Goal: Find specific page/section: Find specific page/section

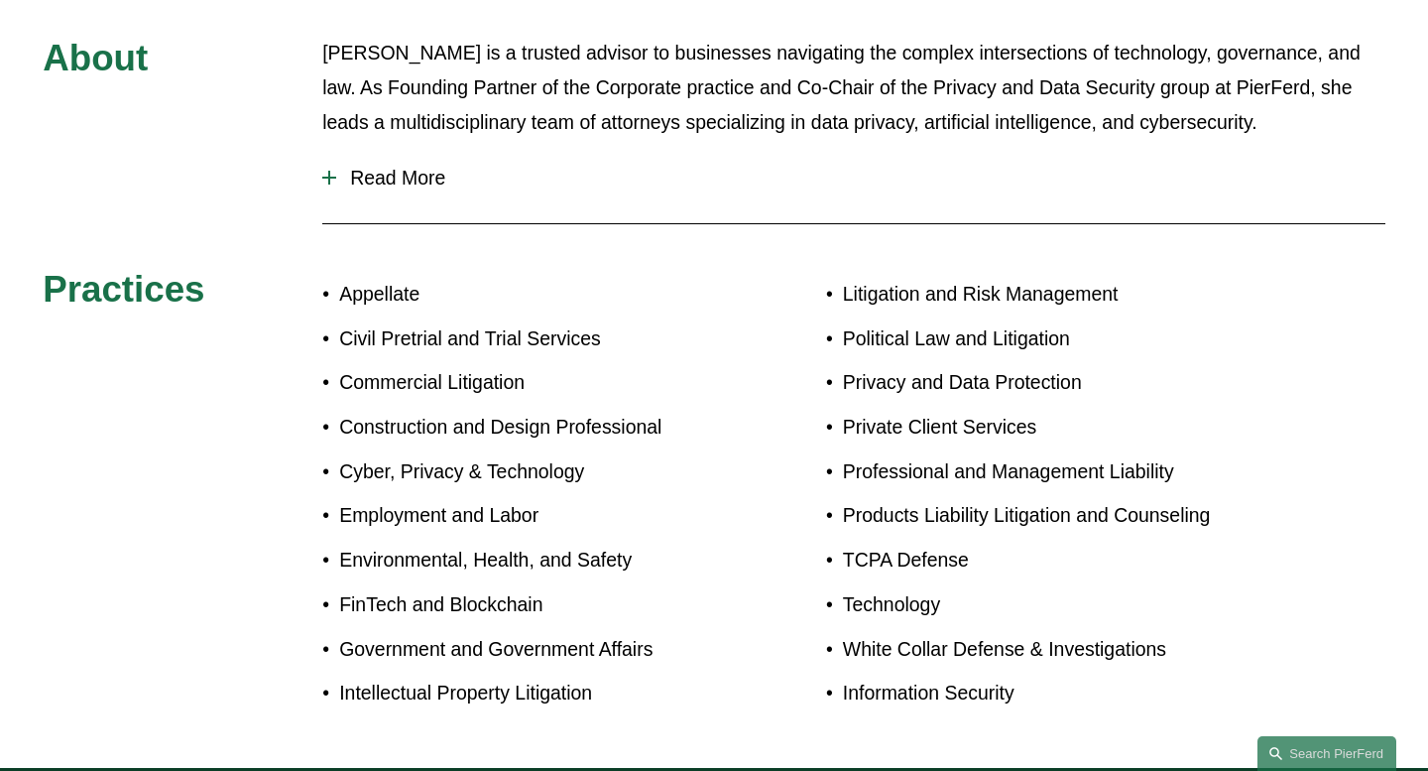
scroll to position [648, 0]
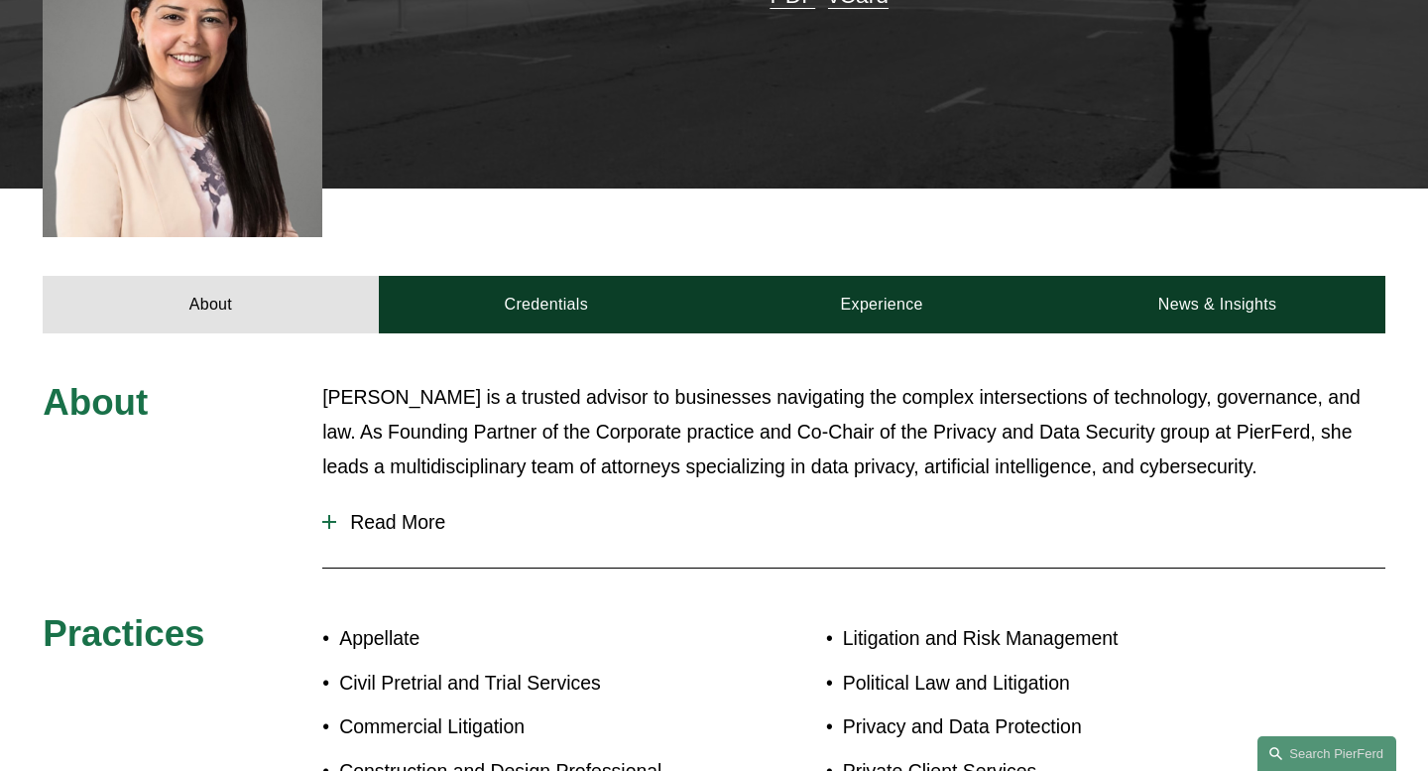
click at [430, 511] on span "Read More" at bounding box center [860, 522] width 1049 height 23
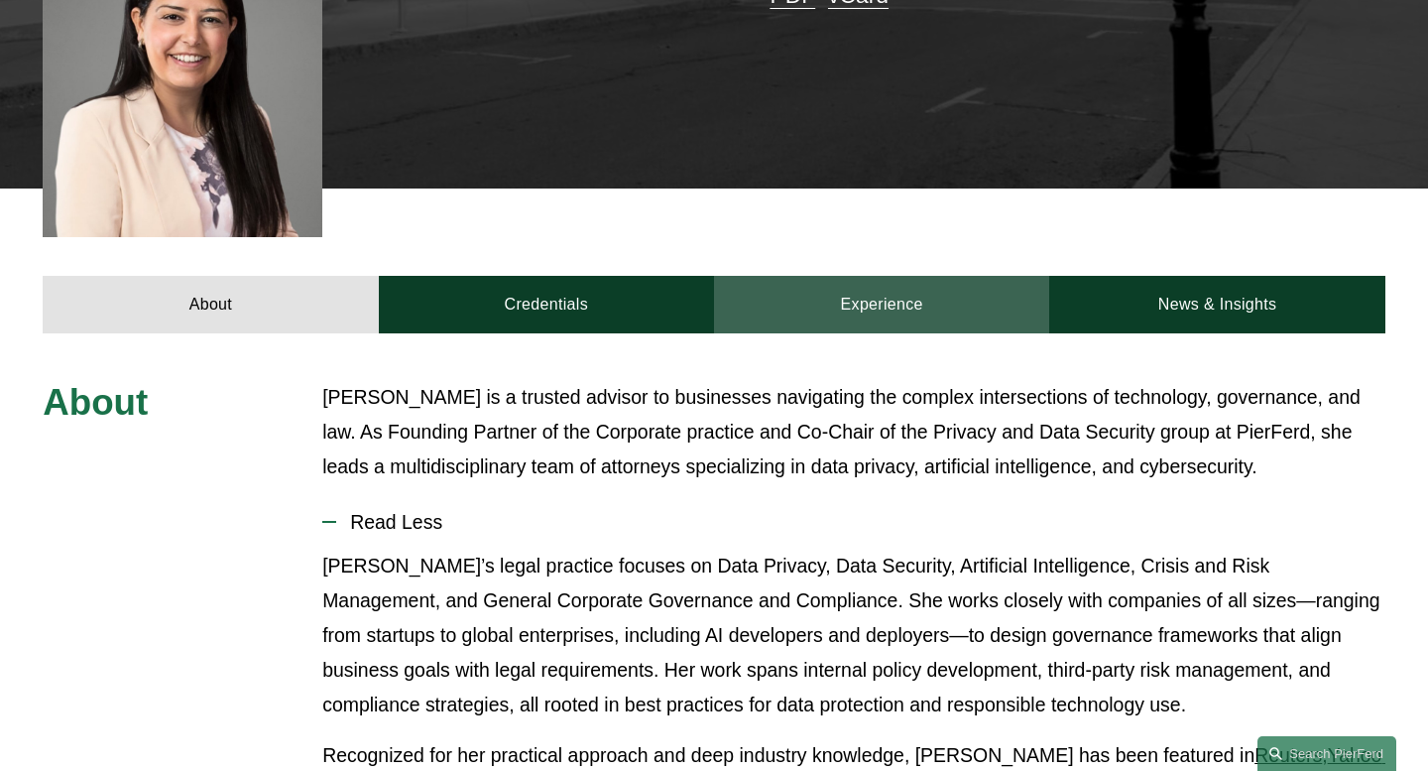
click at [930, 276] on link "Experience" at bounding box center [881, 305] width 335 height 58
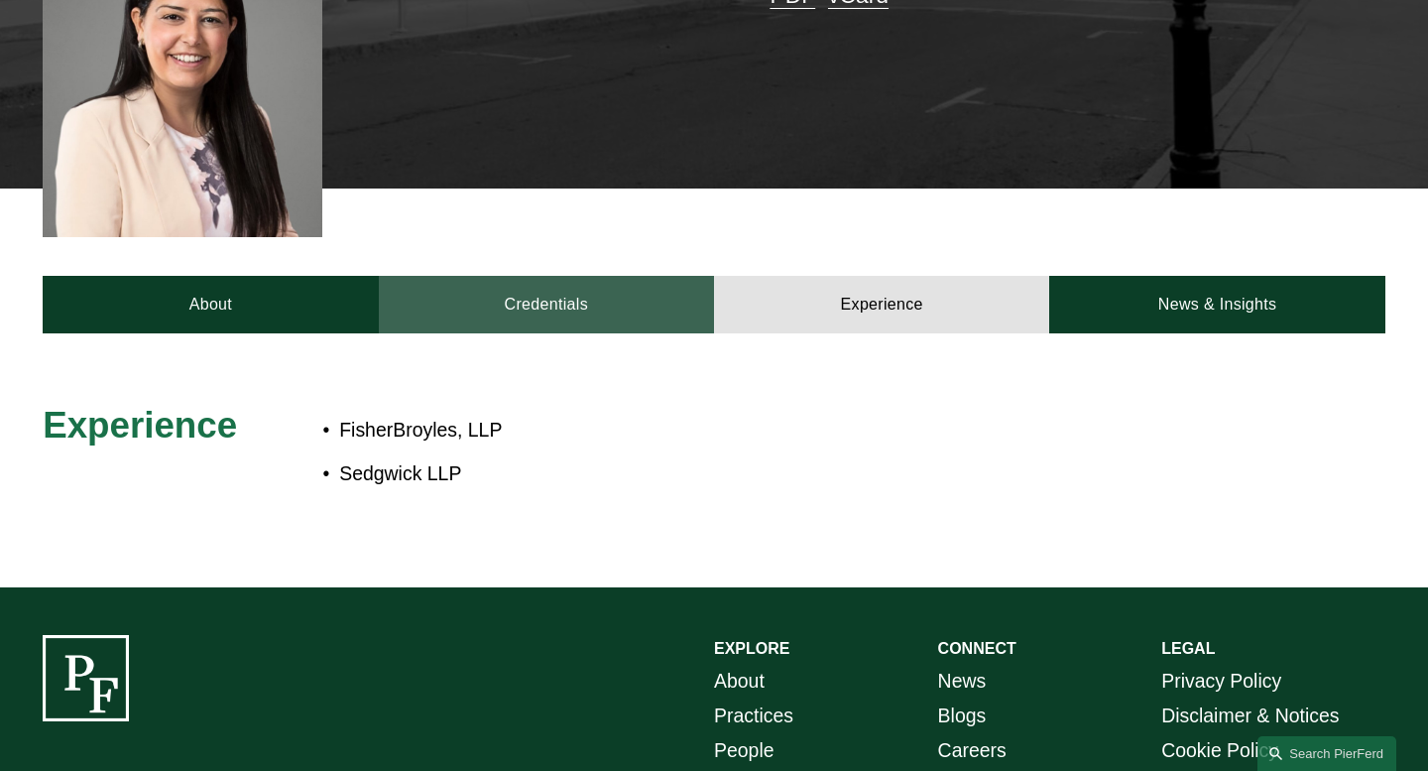
click at [667, 276] on link "Credentials" at bounding box center [546, 305] width 335 height 58
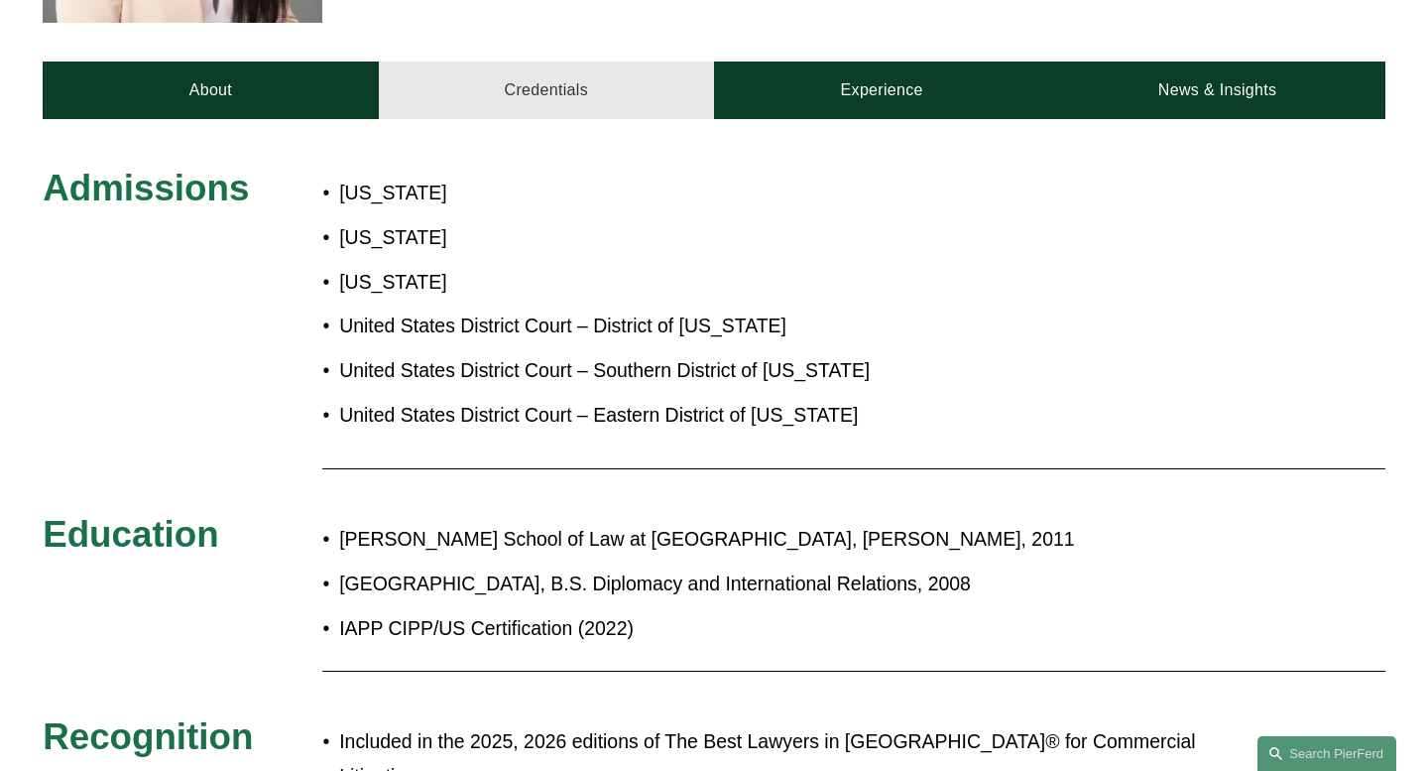
scroll to position [861, 0]
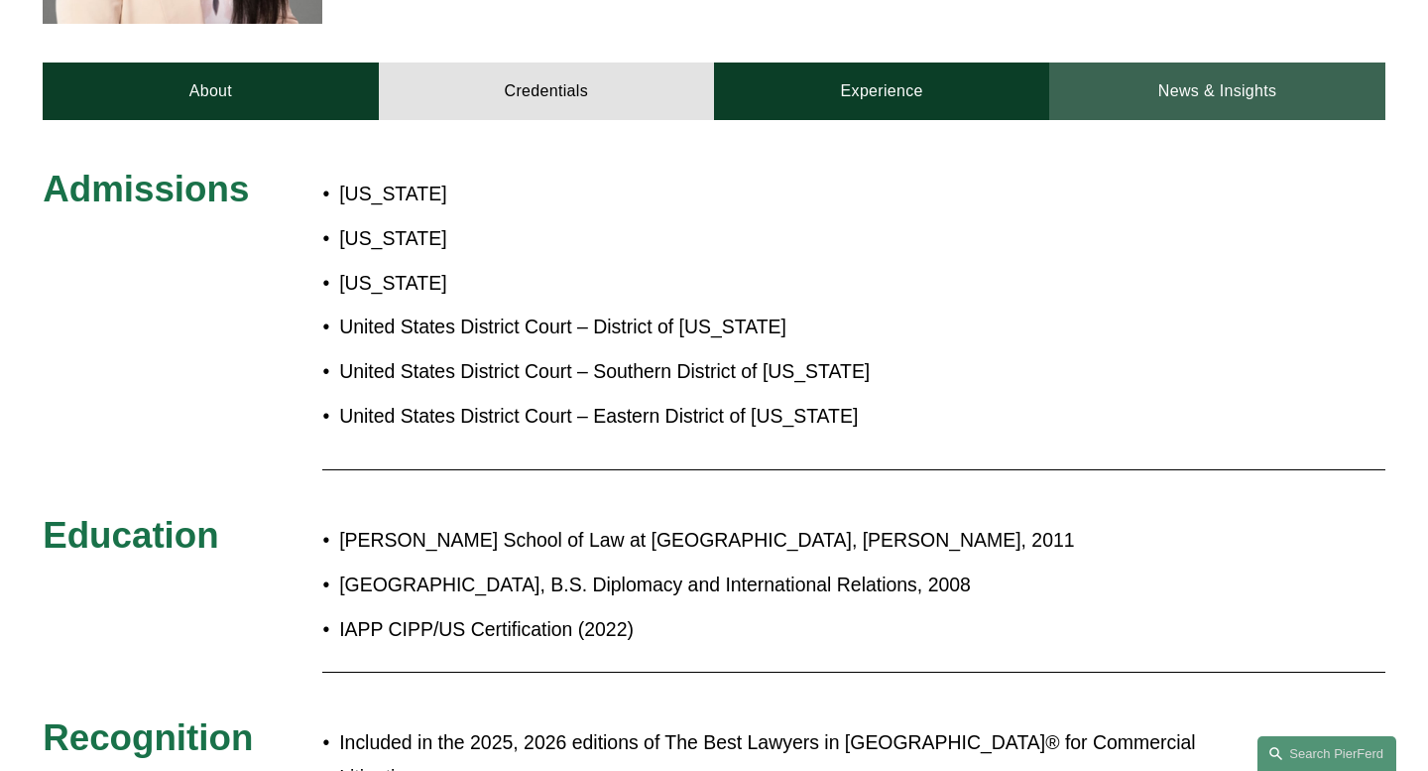
click at [1264, 62] on link "News & Insights" at bounding box center [1216, 91] width 335 height 58
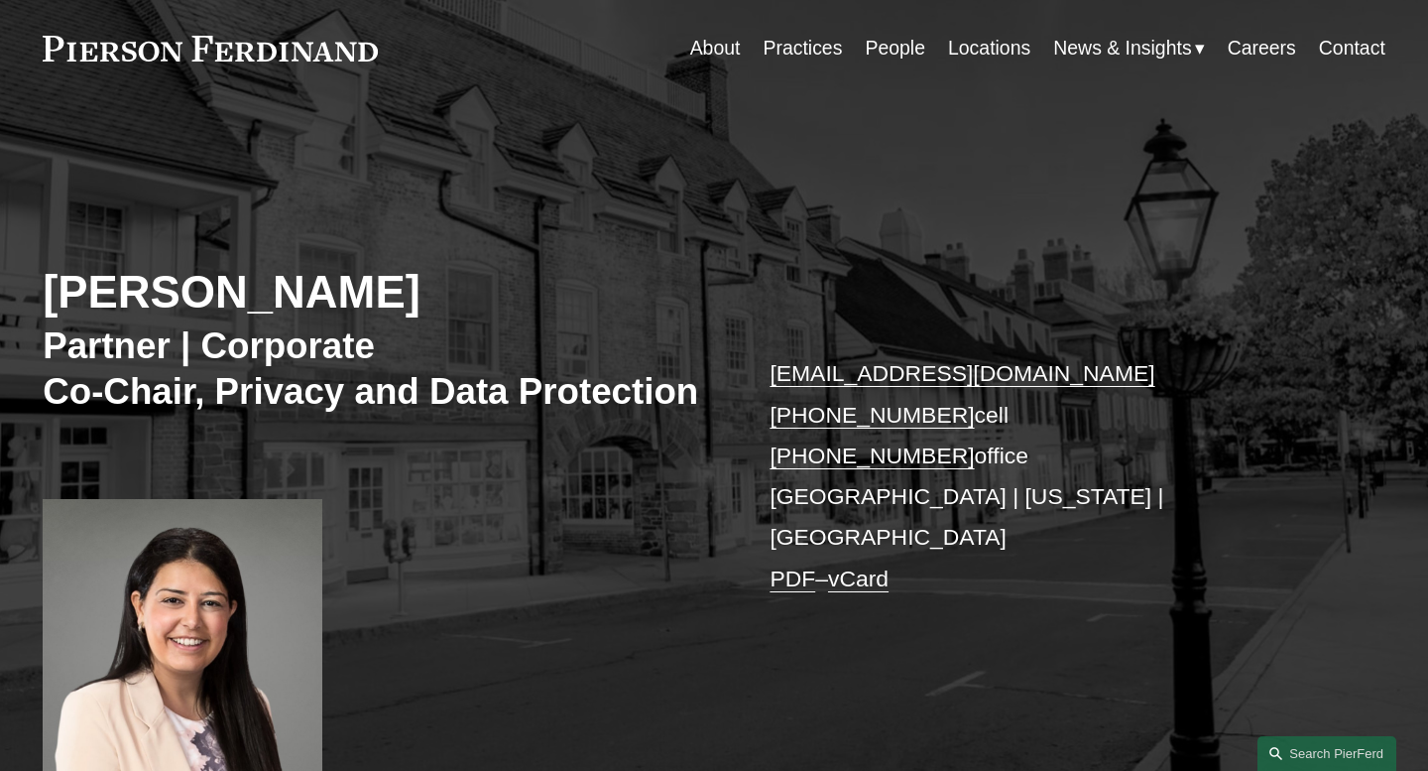
scroll to position [61, 0]
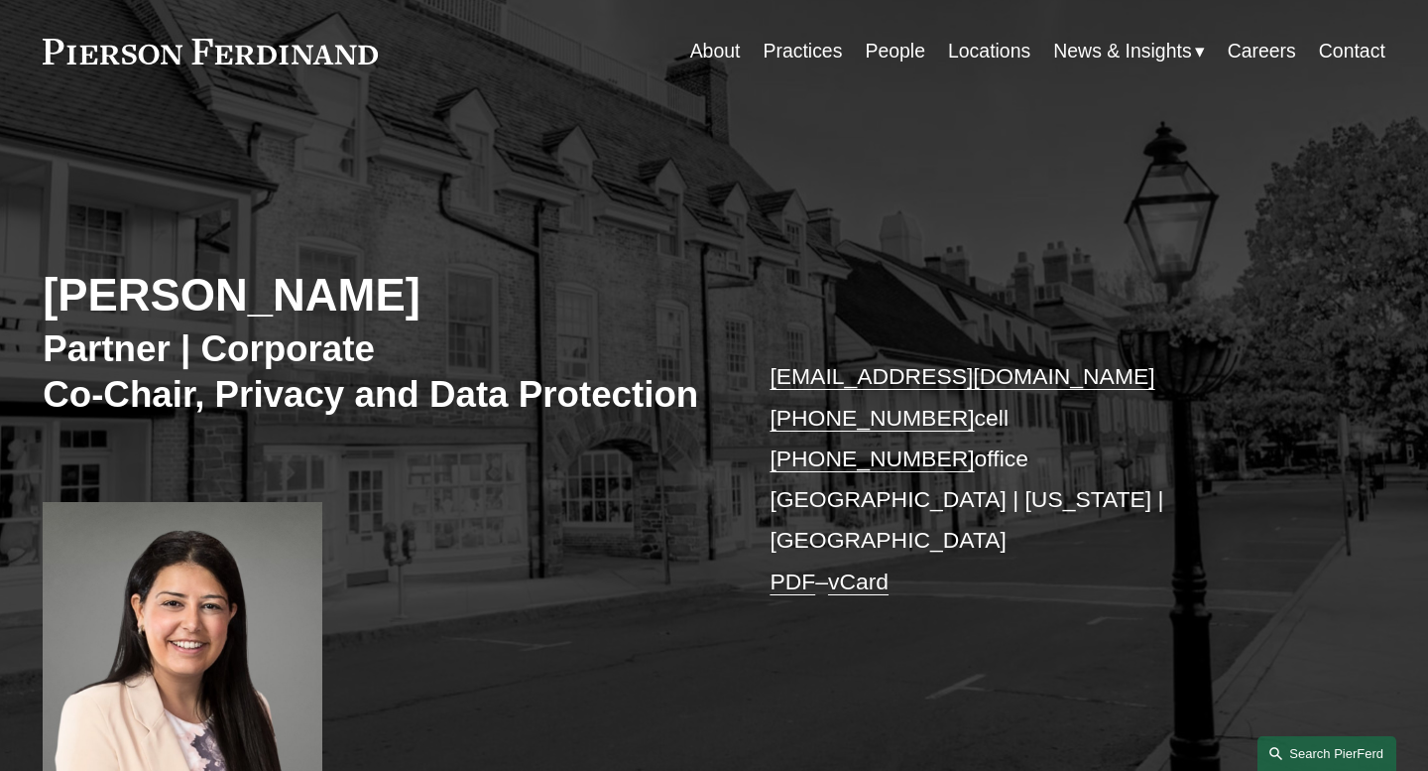
click at [1323, 753] on link "Search this site" at bounding box center [1326, 753] width 139 height 35
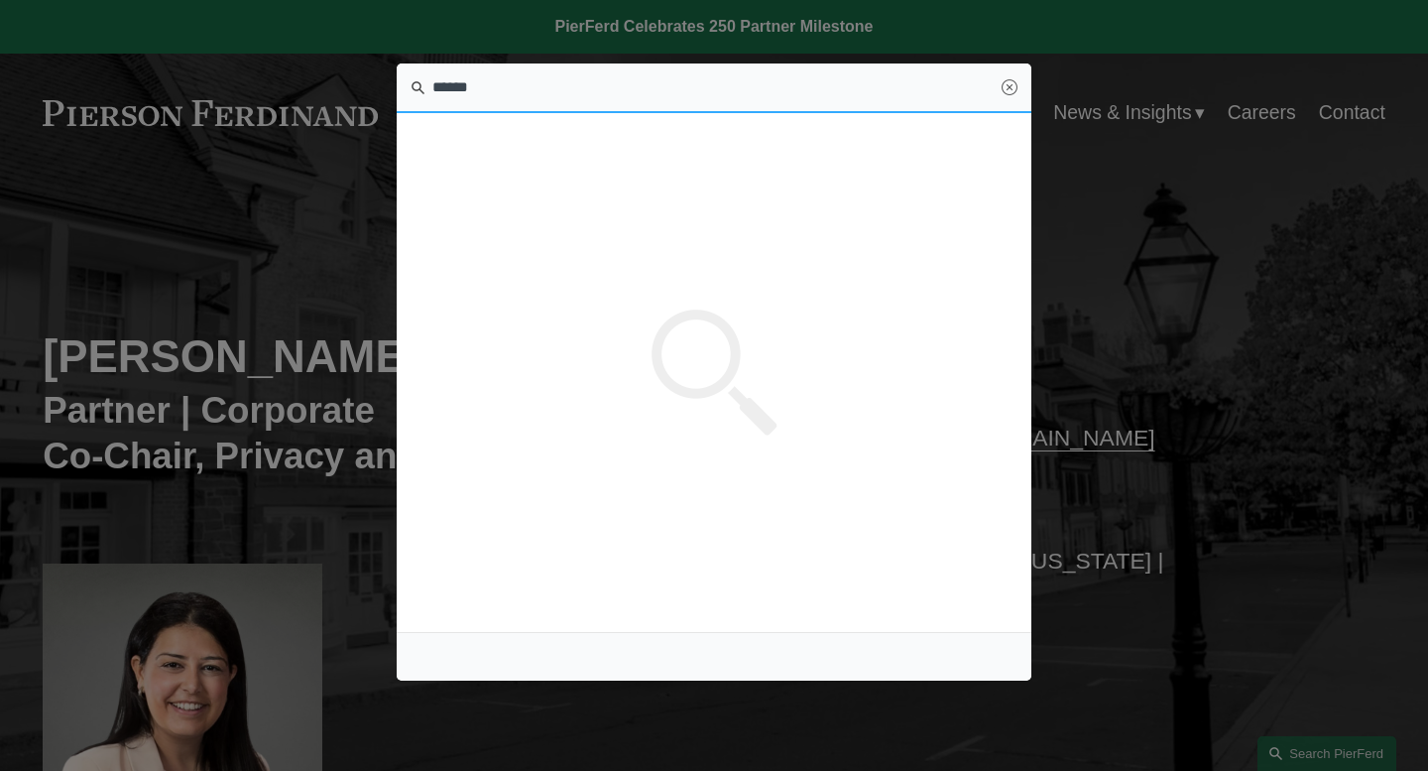
type input "******"
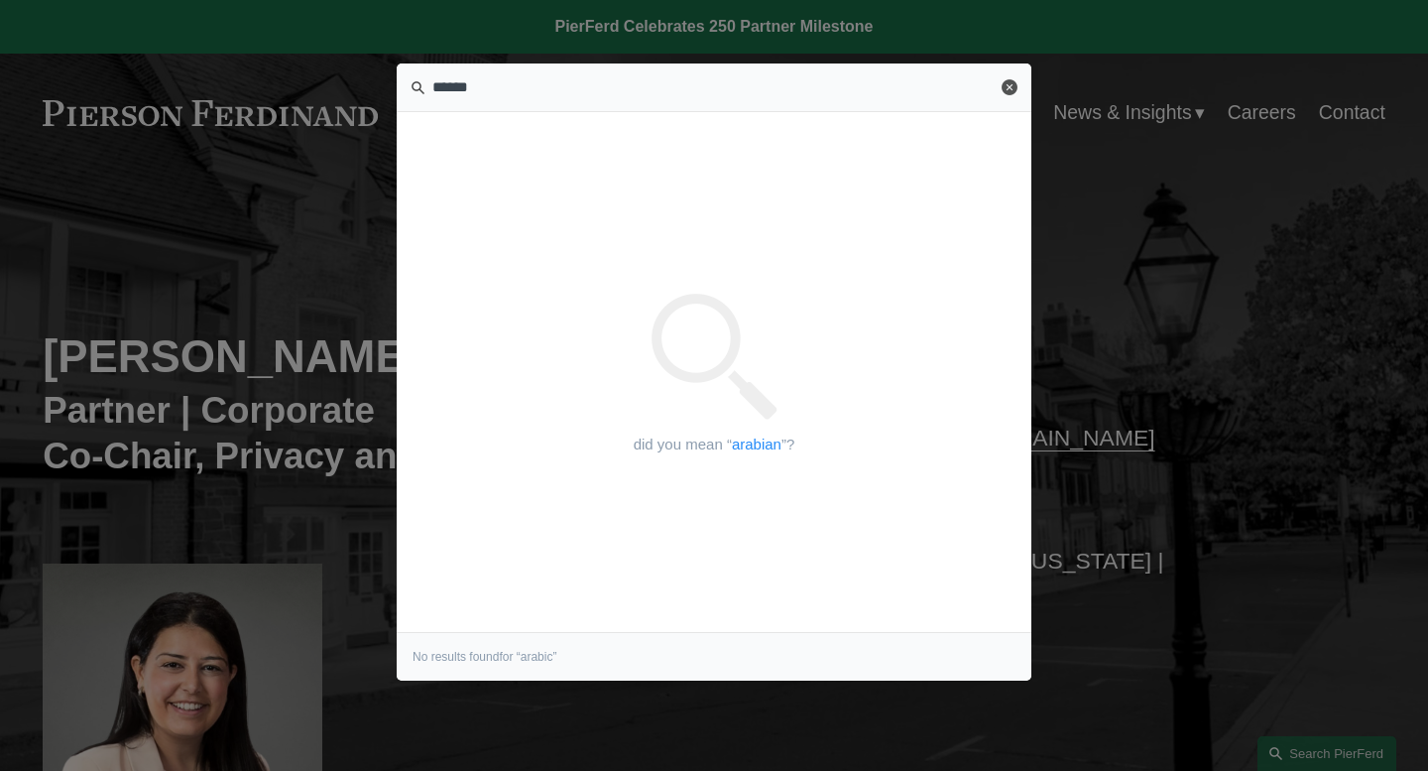
click at [1009, 91] on link "Close" at bounding box center [1010, 87] width 16 height 16
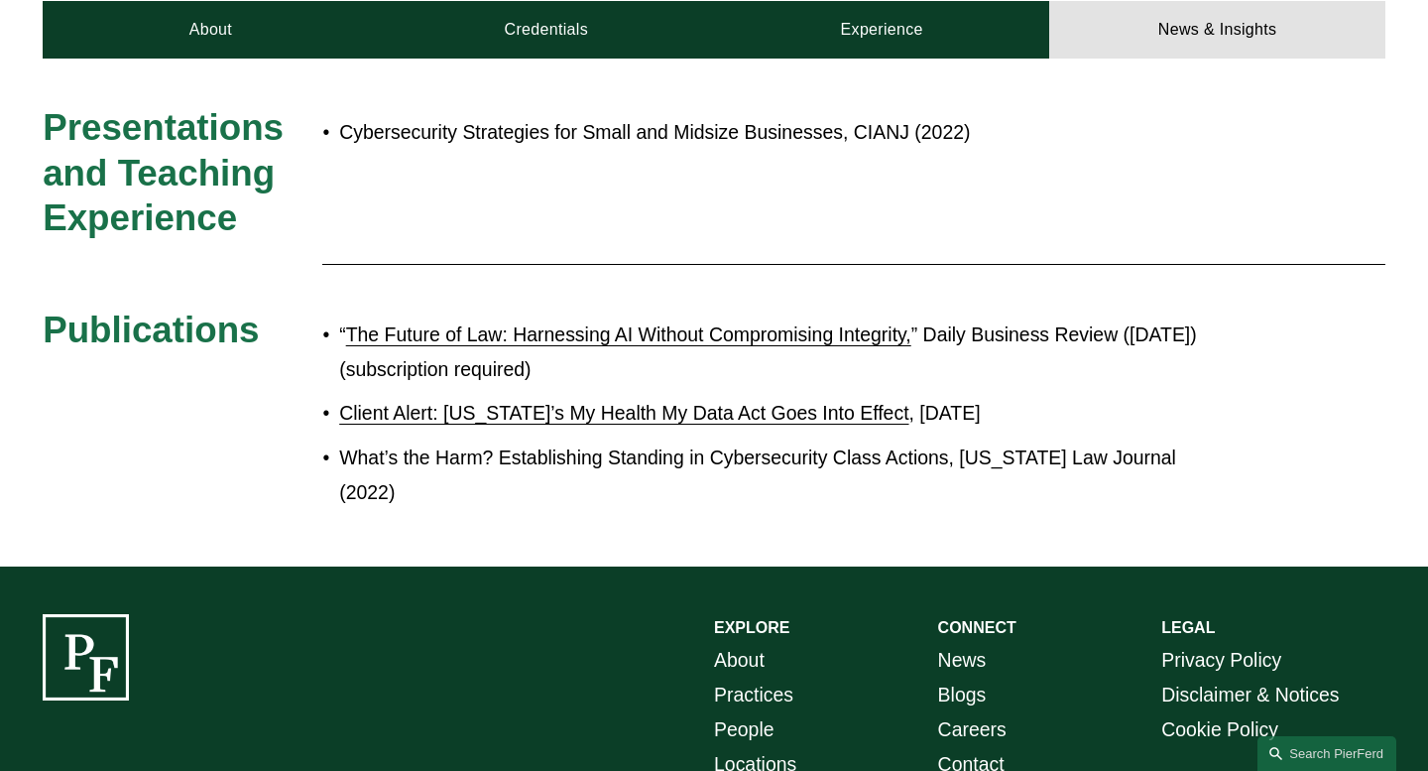
scroll to position [635, 0]
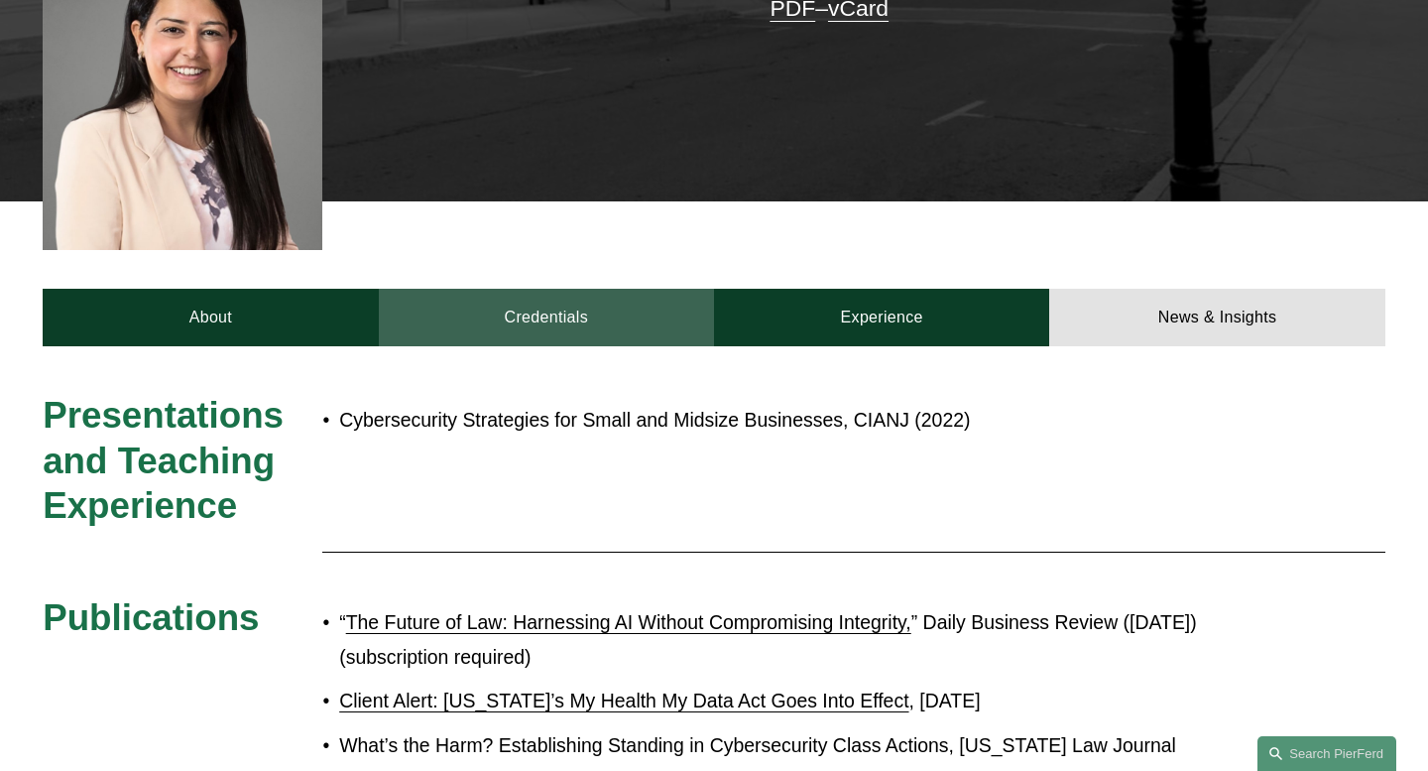
click at [550, 289] on link "Credentials" at bounding box center [546, 318] width 335 height 58
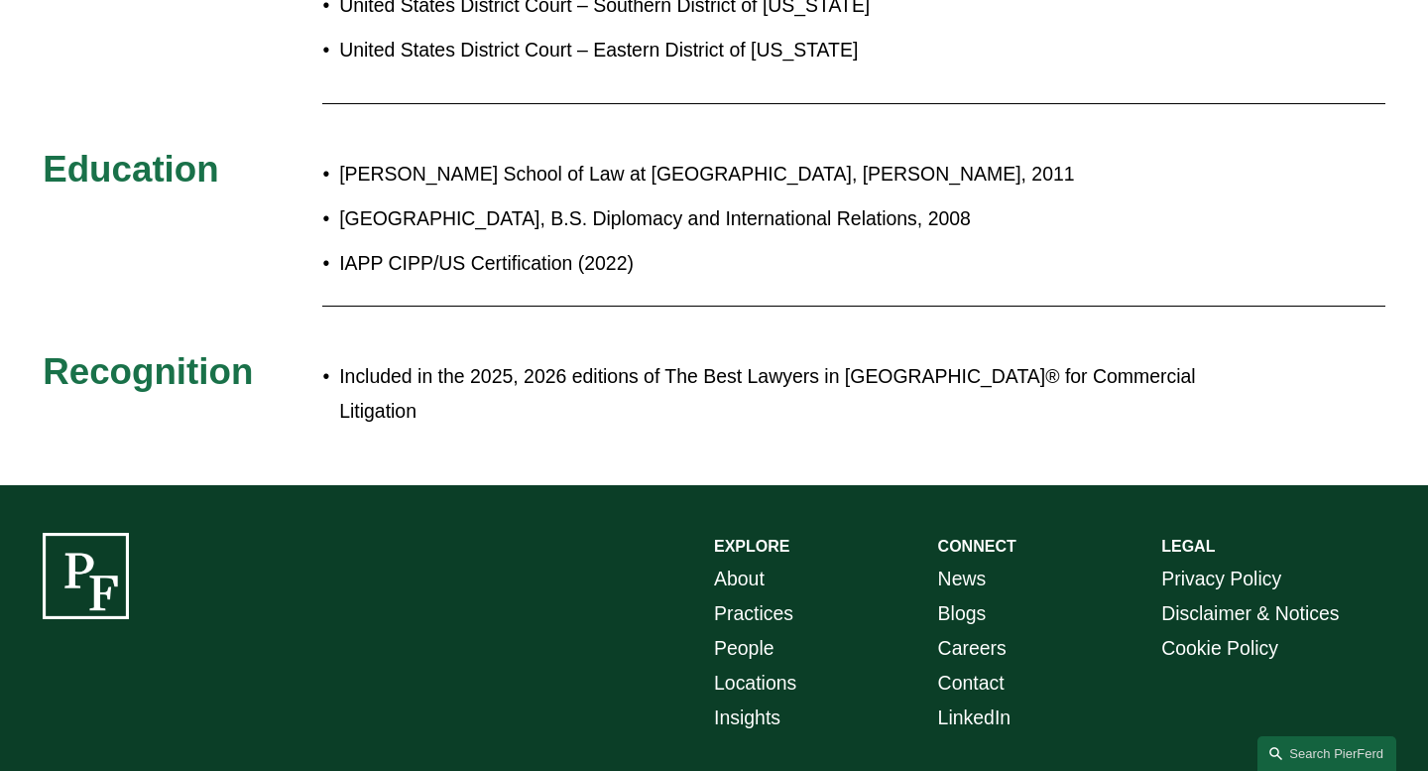
scroll to position [1229, 0]
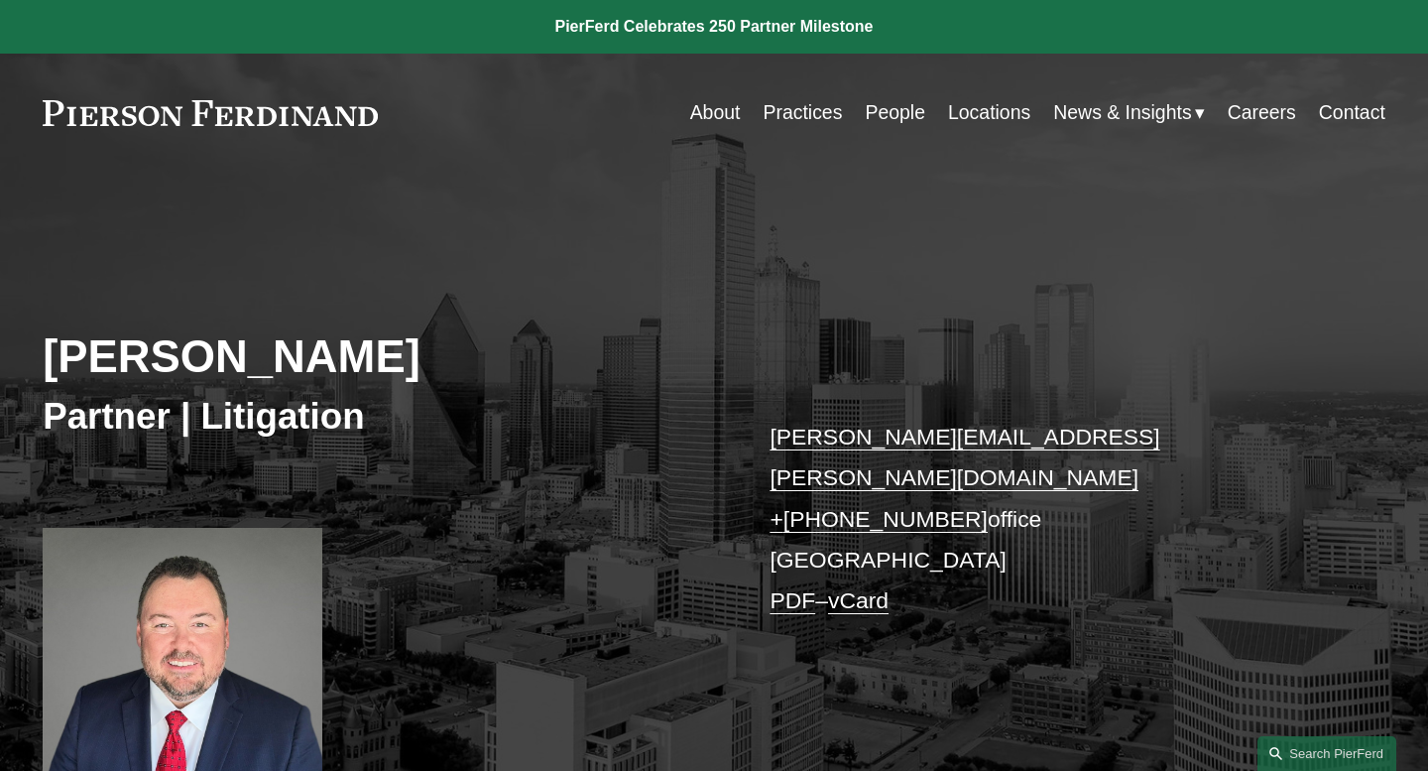
scroll to position [1048, 0]
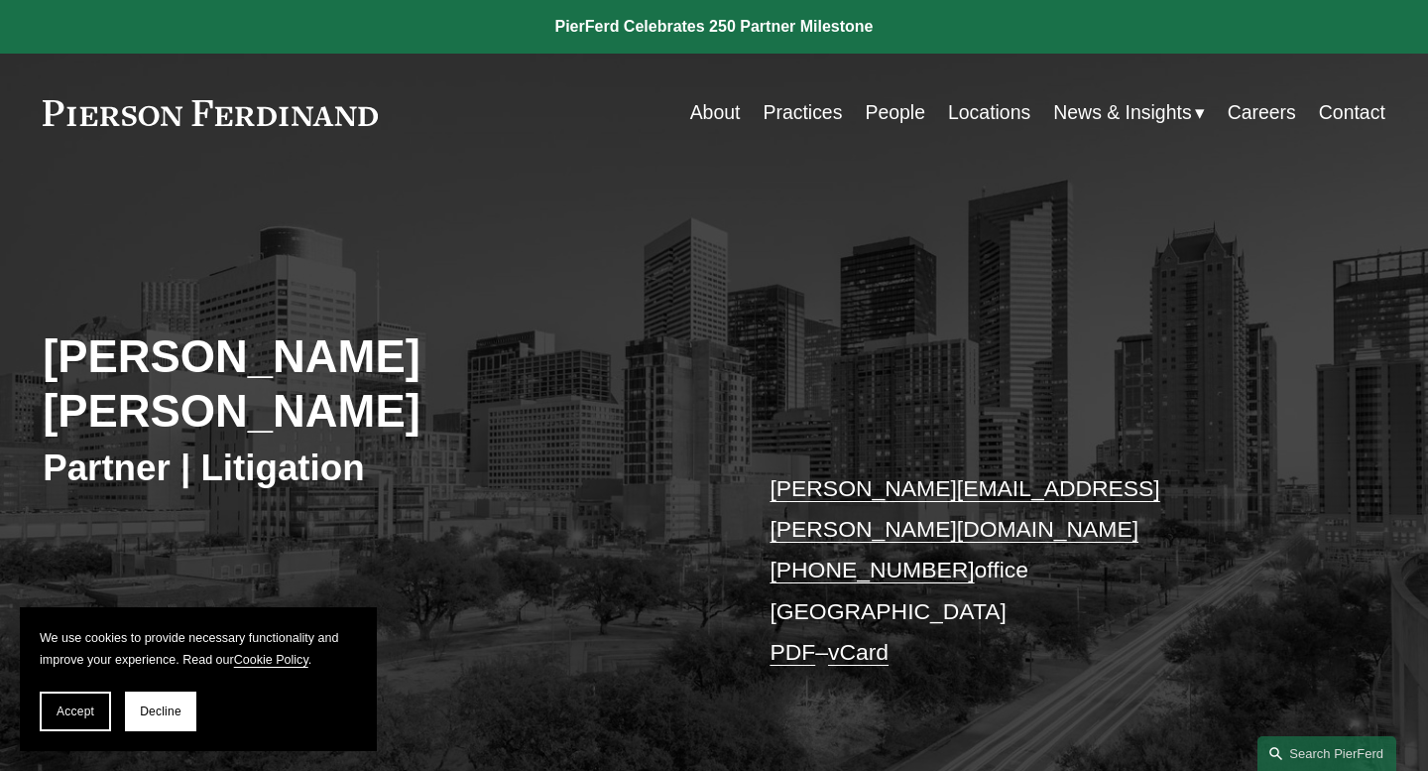
scroll to position [127, 0]
